Goal: Use online tool/utility: Utilize a website feature to perform a specific function

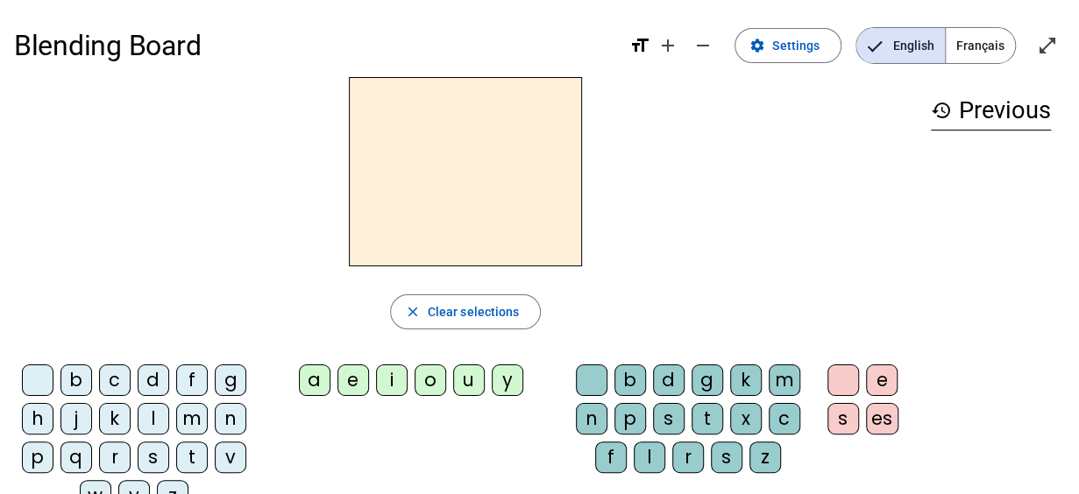
click at [76, 378] on div "b" at bounding box center [76, 381] width 32 height 32
click at [316, 381] on div "a" at bounding box center [315, 381] width 32 height 32
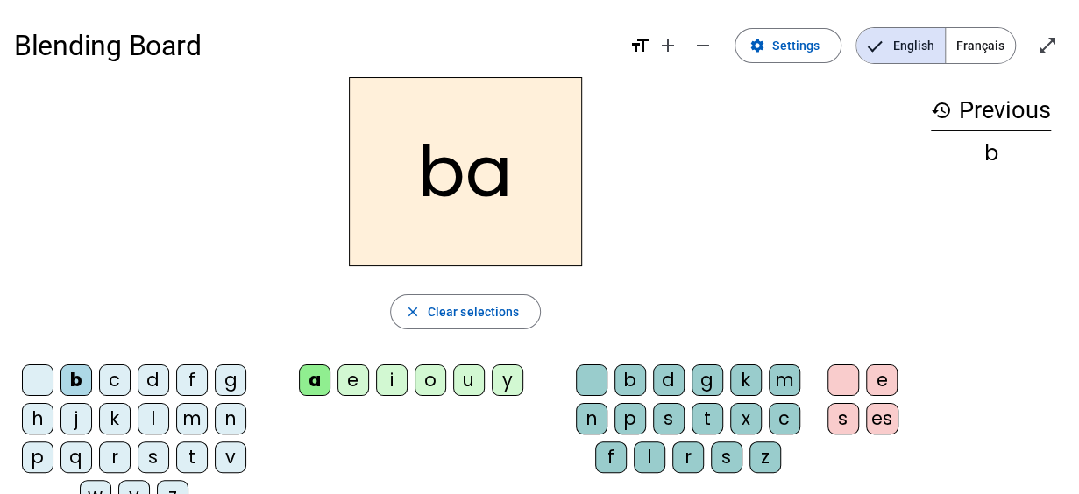
click at [670, 418] on div "s" at bounding box center [669, 419] width 32 height 32
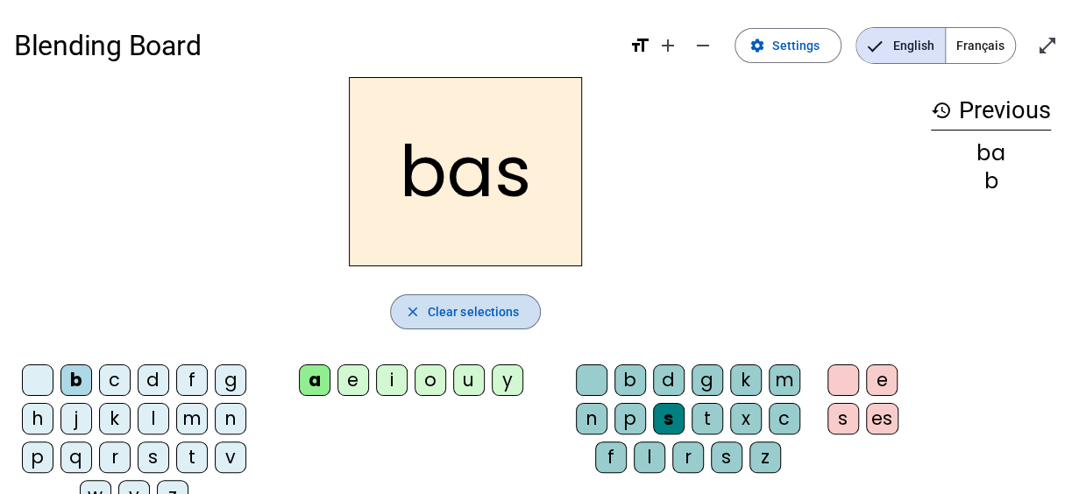
click at [447, 315] on span "Clear selections" at bounding box center [474, 312] width 92 height 21
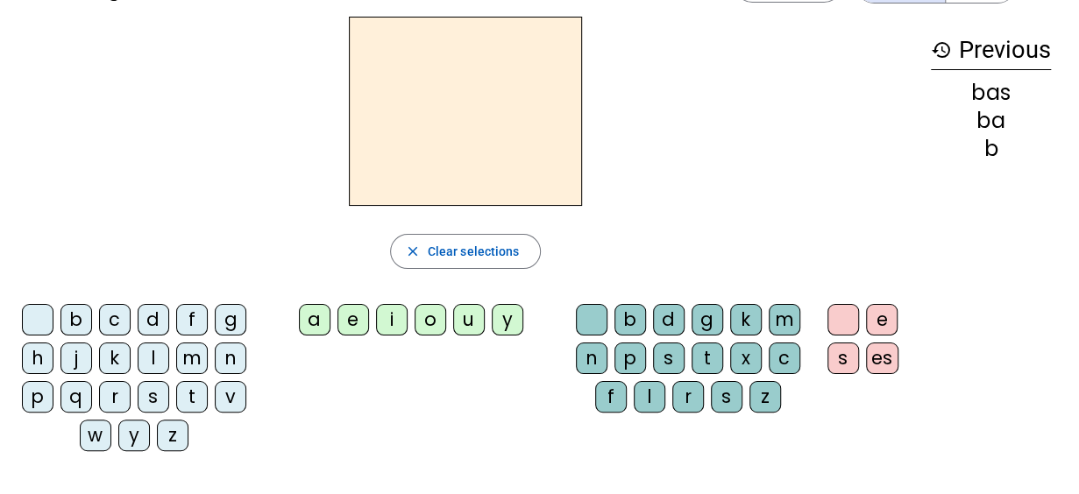
scroll to position [61, 0]
click at [225, 355] on div "n" at bounding box center [231, 358] width 32 height 32
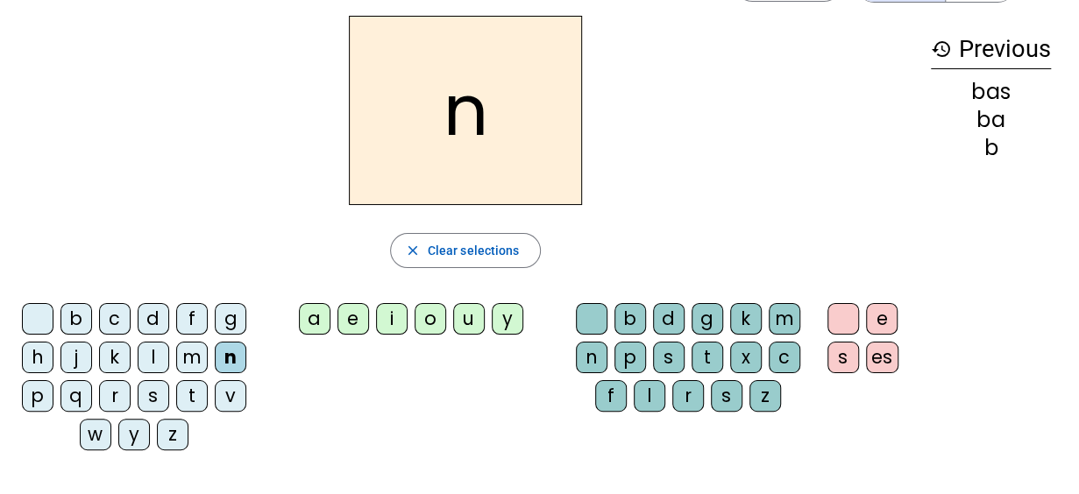
click at [429, 316] on div "o" at bounding box center [431, 319] width 32 height 32
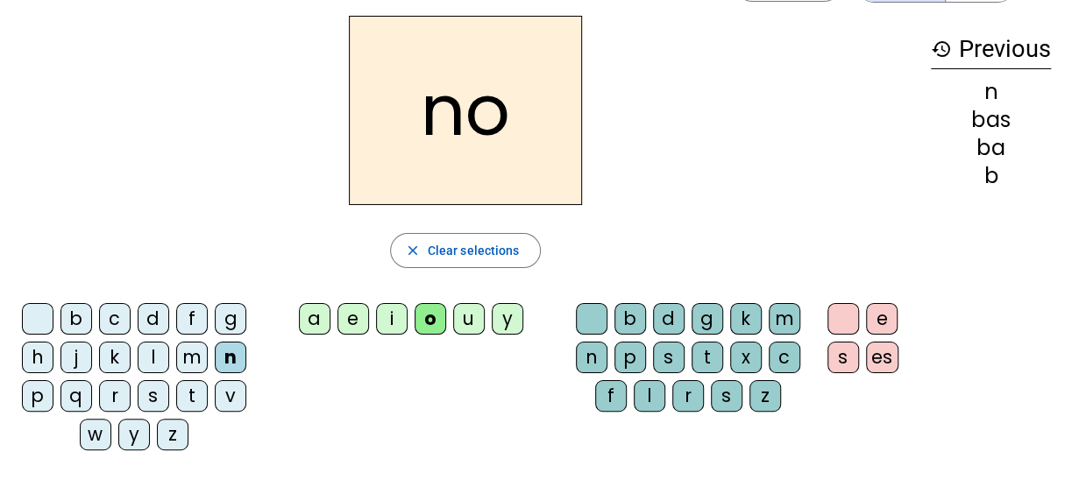
click at [703, 355] on div "t" at bounding box center [708, 358] width 32 height 32
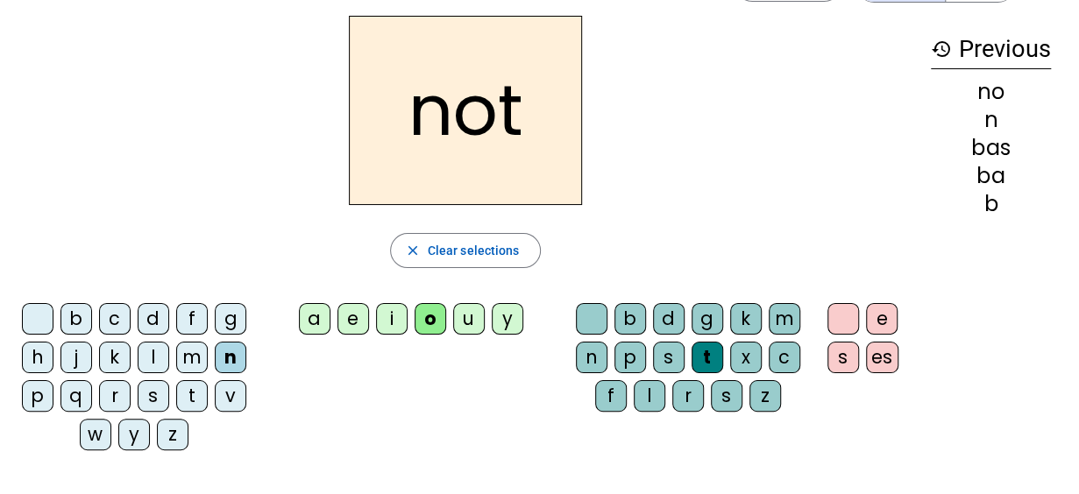
click at [881, 318] on div "e" at bounding box center [882, 319] width 32 height 32
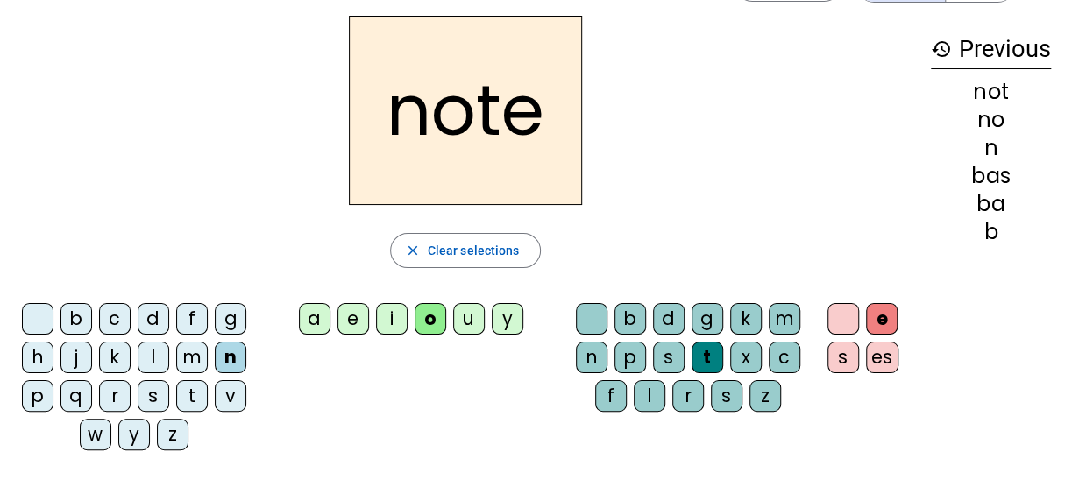
click at [230, 394] on div "v" at bounding box center [231, 396] width 32 height 32
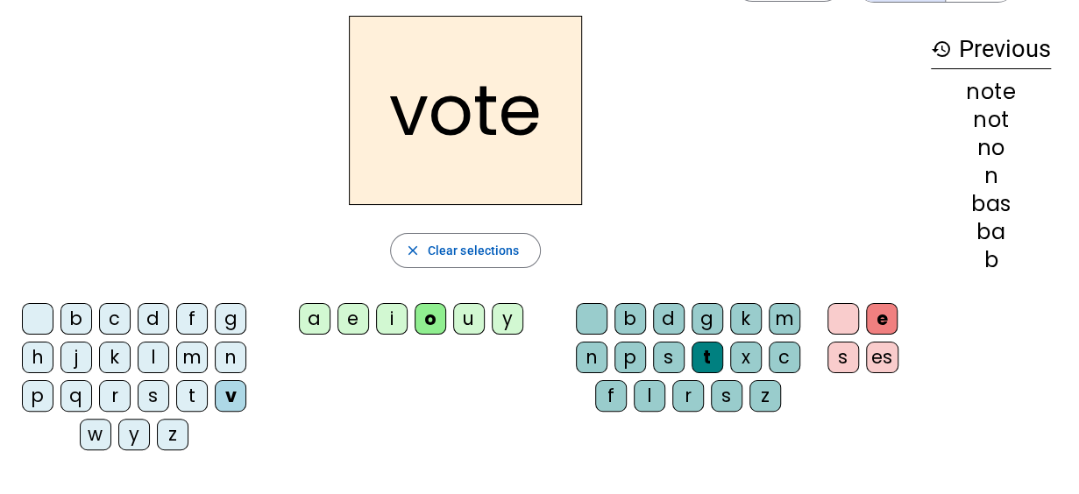
click at [395, 320] on div "i" at bounding box center [392, 319] width 32 height 32
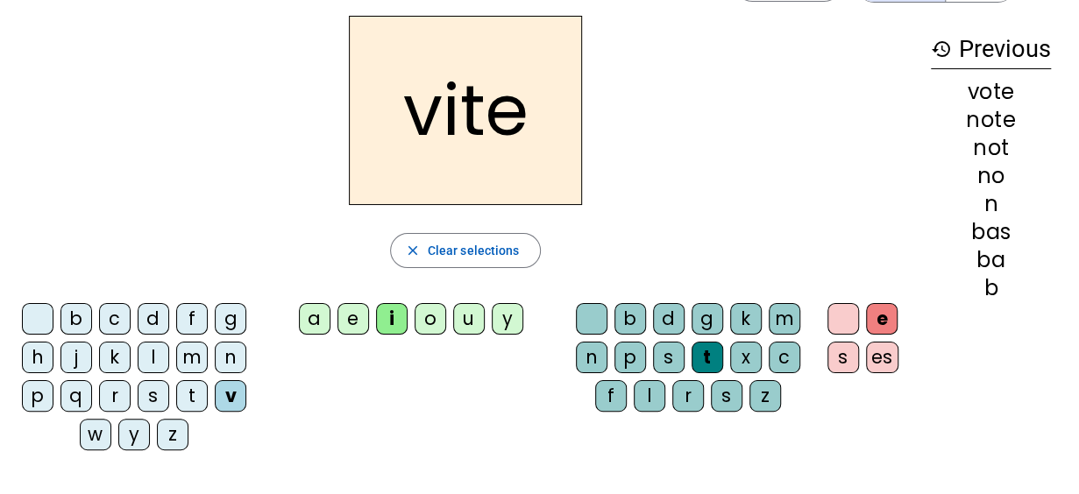
click at [666, 315] on div "d" at bounding box center [669, 319] width 32 height 32
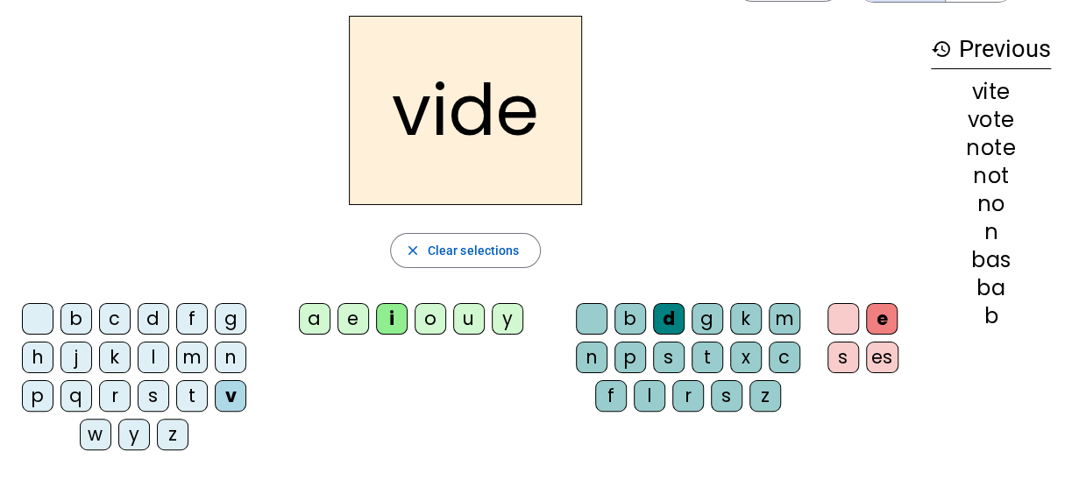
click at [114, 394] on div "r" at bounding box center [115, 396] width 32 height 32
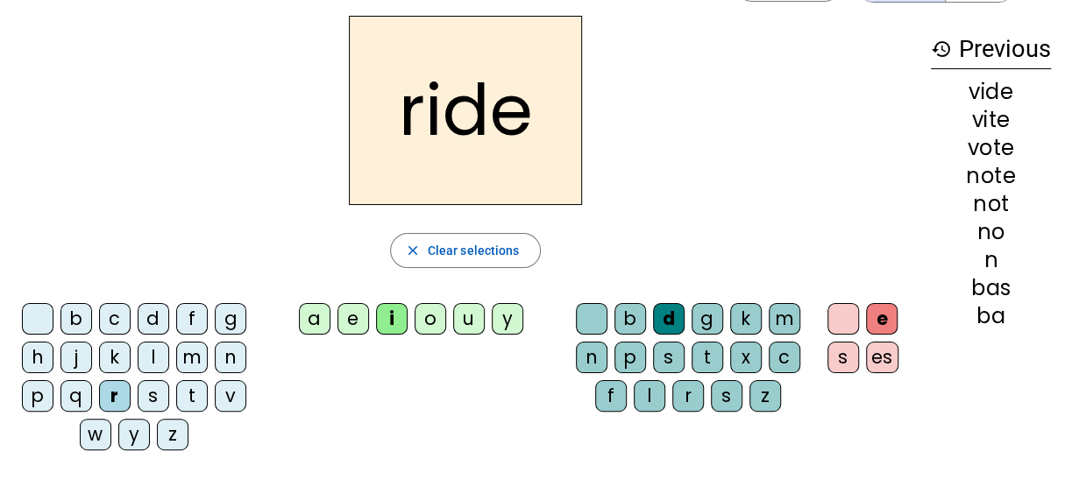
click at [473, 322] on div "u" at bounding box center [469, 319] width 32 height 32
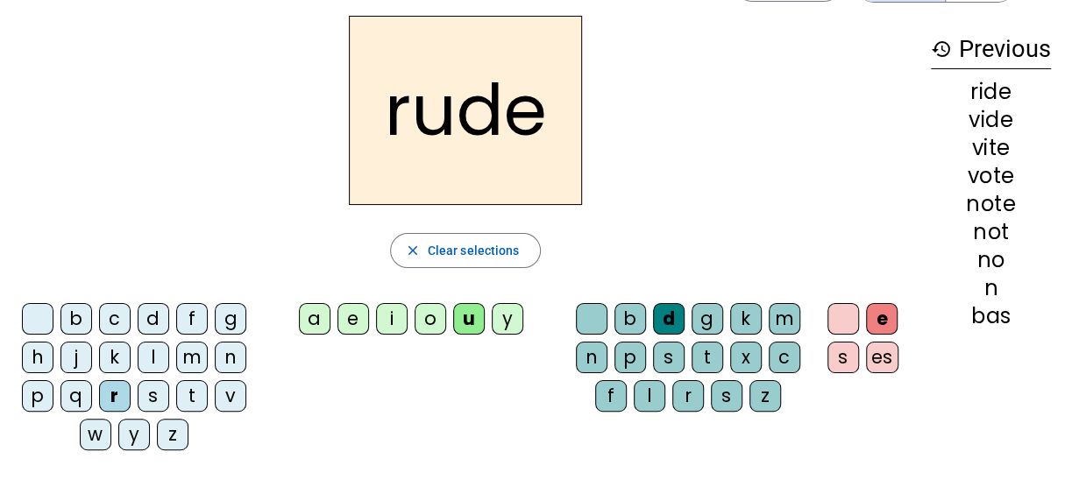
click at [666, 354] on div "s" at bounding box center [669, 358] width 32 height 32
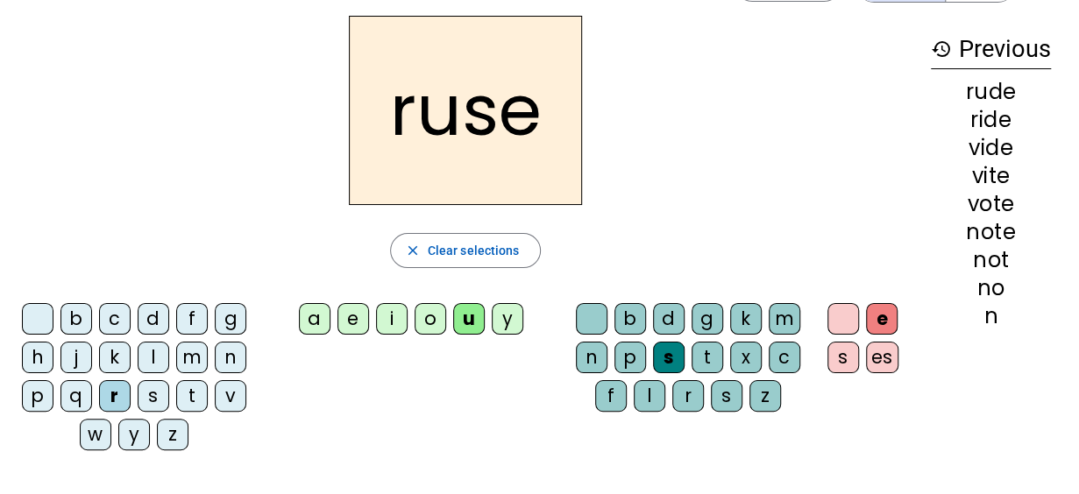
click at [195, 355] on div "m" at bounding box center [192, 358] width 32 height 32
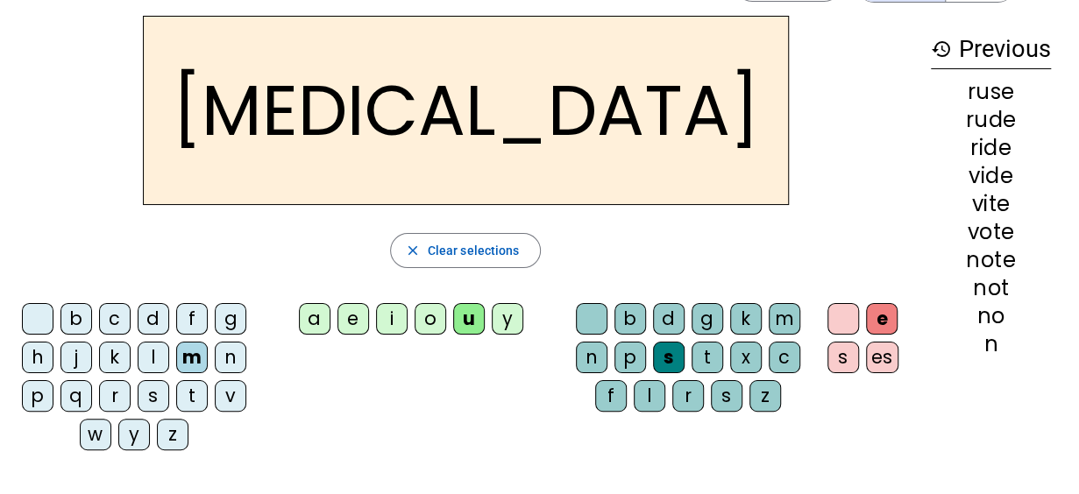
click at [74, 316] on div "b" at bounding box center [76, 319] width 32 height 32
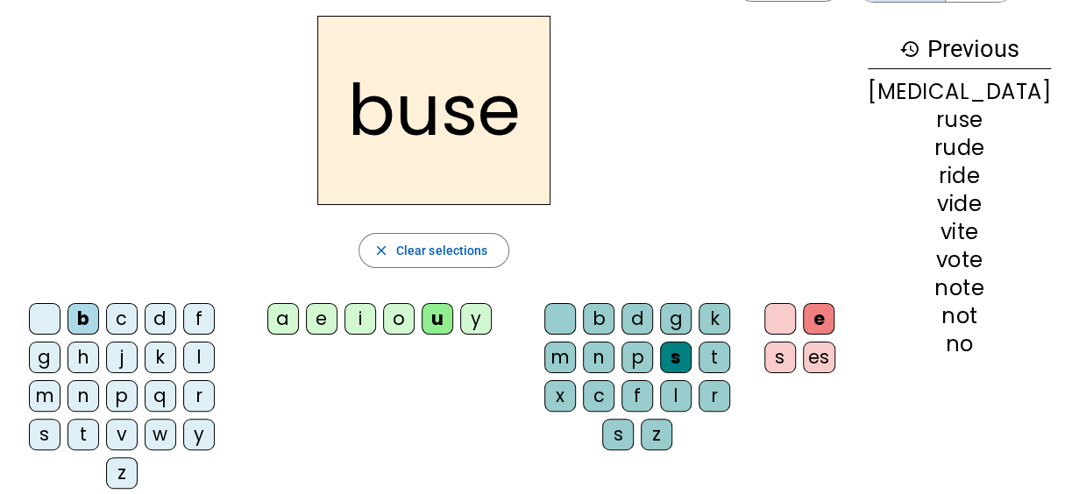
click at [376, 319] on div "i" at bounding box center [360, 319] width 32 height 32
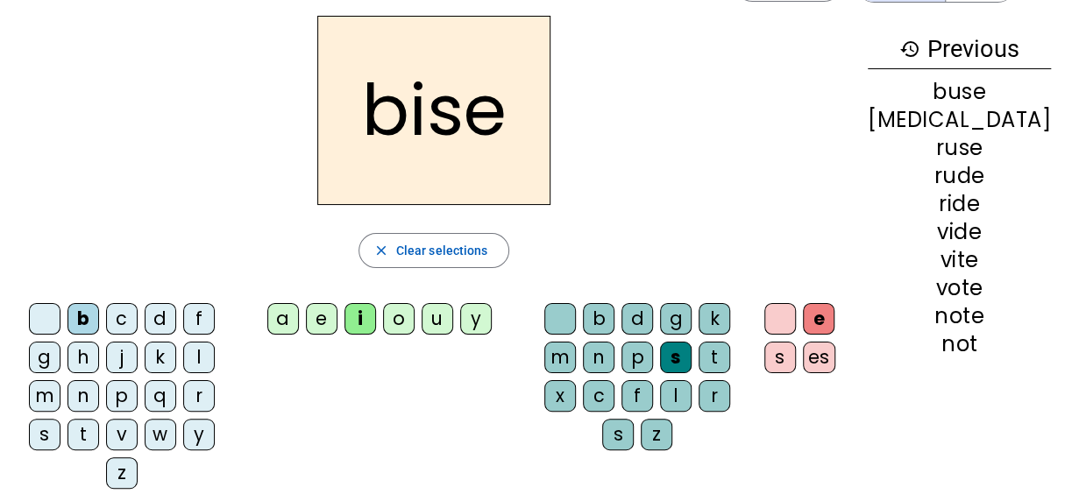
click at [299, 324] on div "a" at bounding box center [283, 319] width 32 height 32
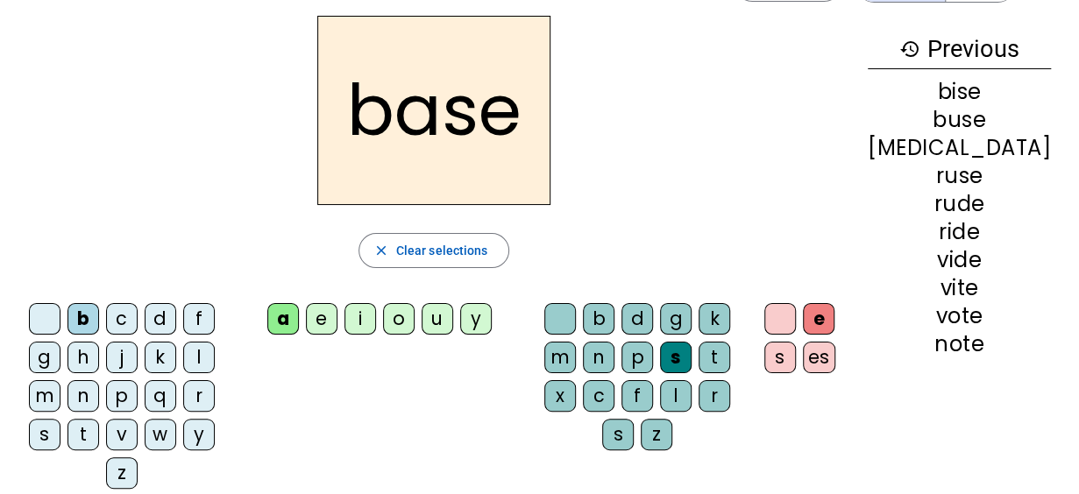
click at [834, 316] on div "e" at bounding box center [819, 319] width 32 height 32
click at [796, 316] on div at bounding box center [780, 319] width 32 height 32
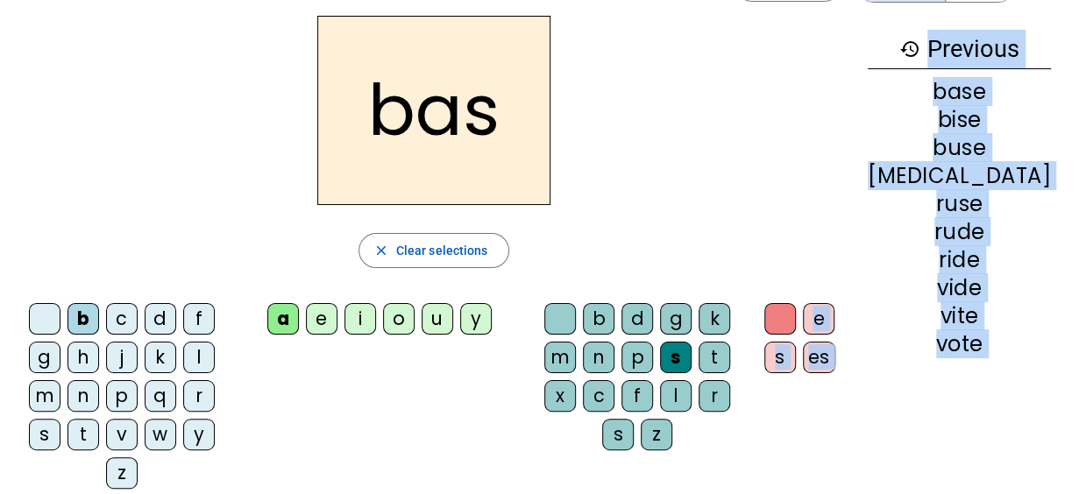
scroll to position [212, 0]
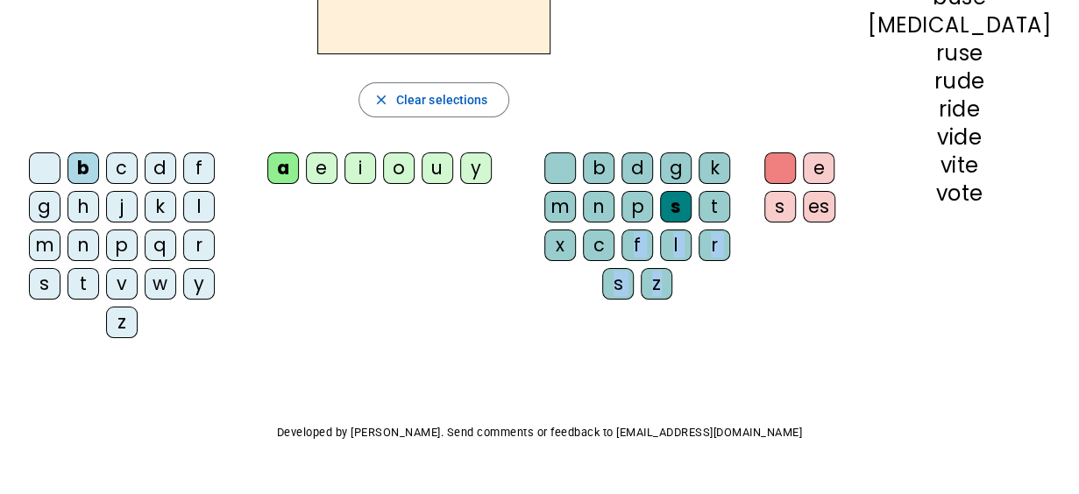
drag, startPoint x: 842, startPoint y: 316, endPoint x: 590, endPoint y: 299, distance: 253.0
click at [590, 299] on div "b c d f g h j k l m n p q r s t v w y z a e i o u y b d g k m n p s t x c f l r…" at bounding box center [434, 249] width 840 height 207
click at [430, 252] on div "b c d f g h j k l m n p q r s t v w y z a e i o u y b d g k m n p s t x c f l r…" at bounding box center [434, 249] width 840 height 207
